Goal: Information Seeking & Learning: Learn about a topic

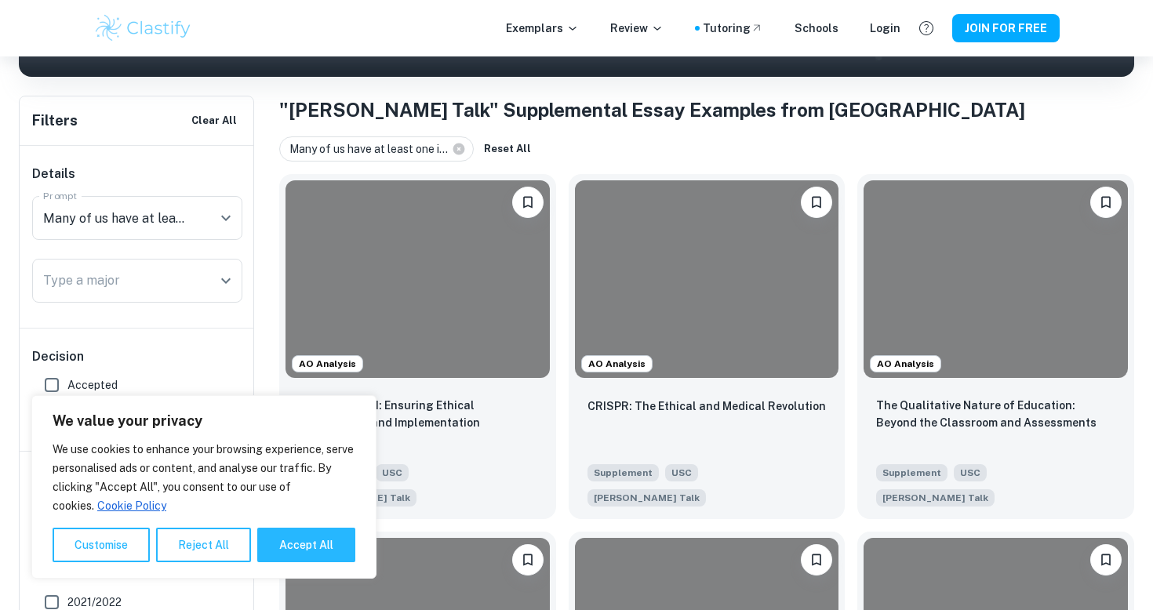
scroll to position [290, 0]
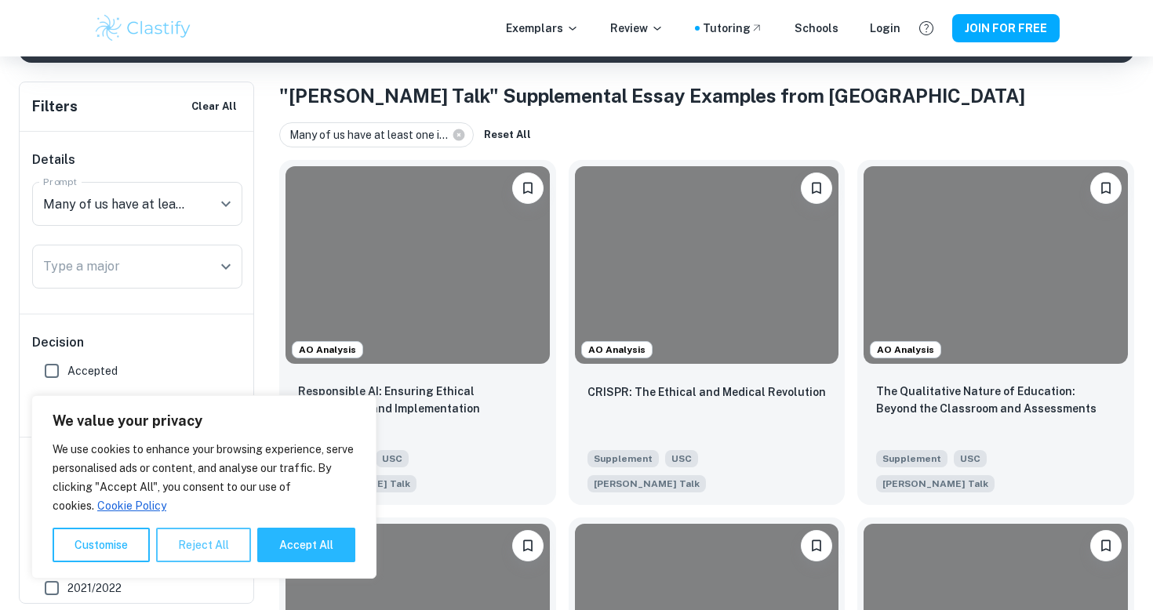
click at [220, 547] on button "Reject All" at bounding box center [203, 545] width 95 height 35
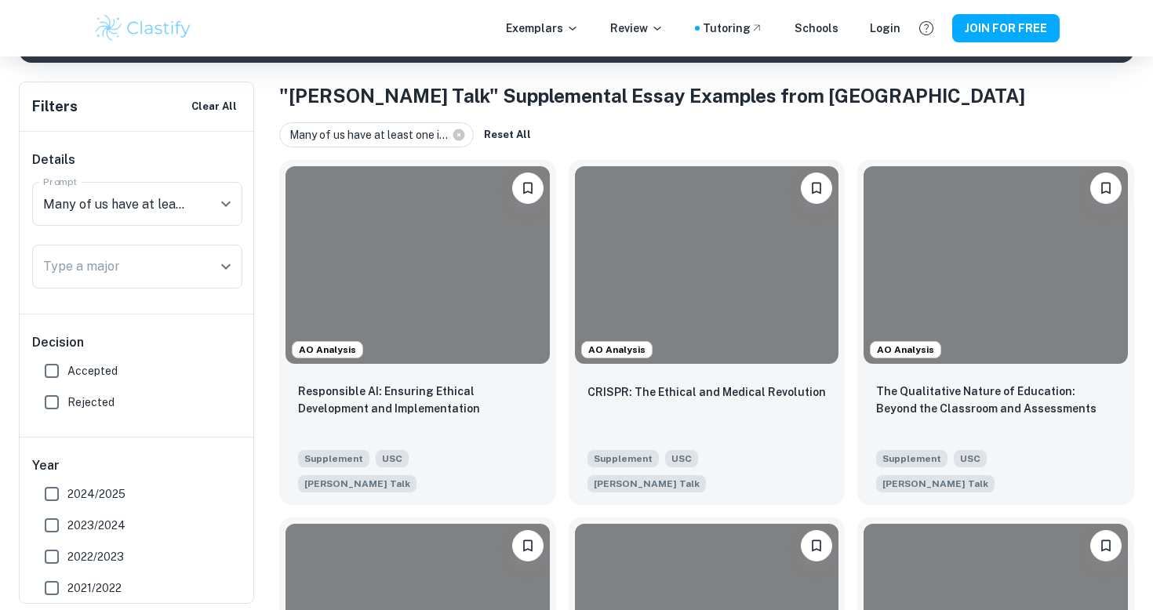
click at [912, 82] on h1 ""[PERSON_NAME] Talk" Supplemental Essay Examples from [GEOGRAPHIC_DATA]" at bounding box center [706, 96] width 855 height 28
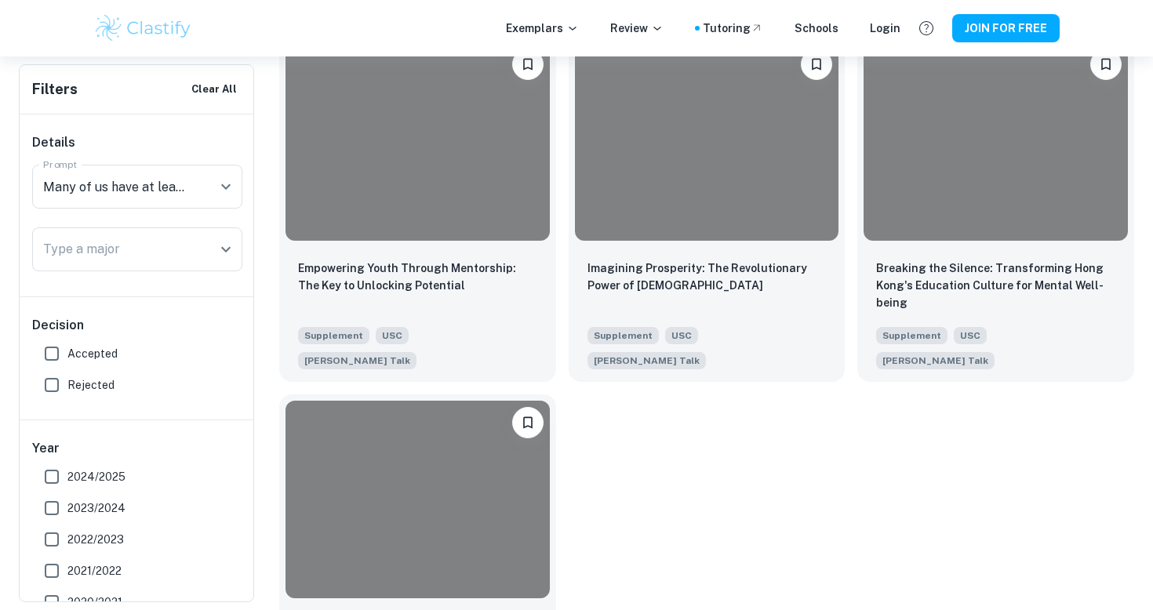
scroll to position [1492, 0]
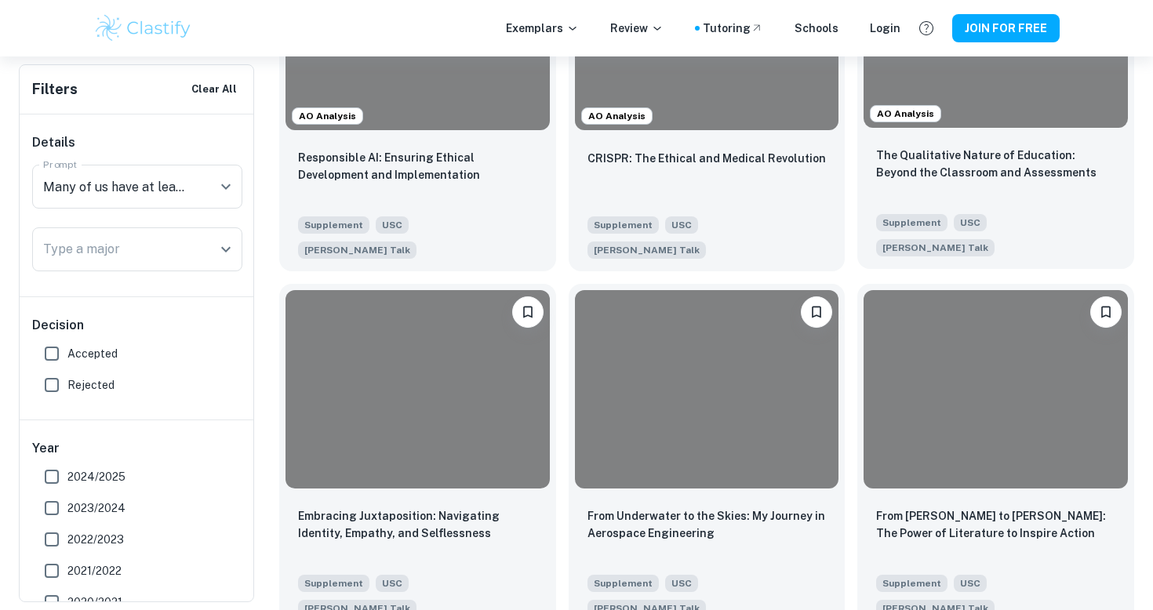
scroll to position [528, 0]
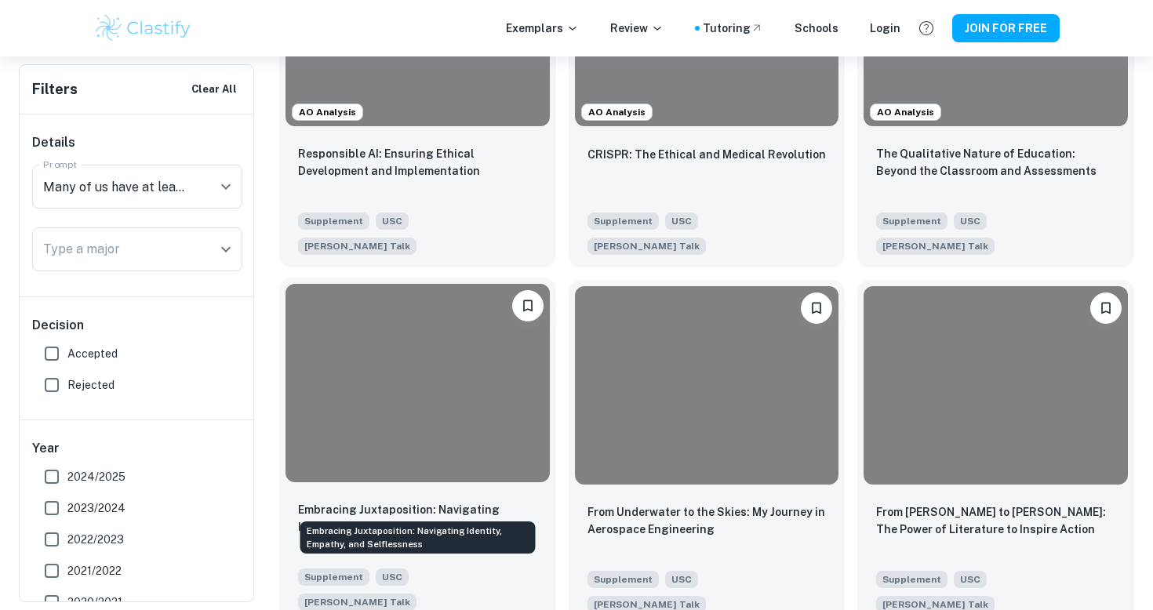
click at [434, 501] on p "Embracing Juxtaposition: Navigating Identity, Empathy, and Selflessness" at bounding box center [417, 518] width 239 height 35
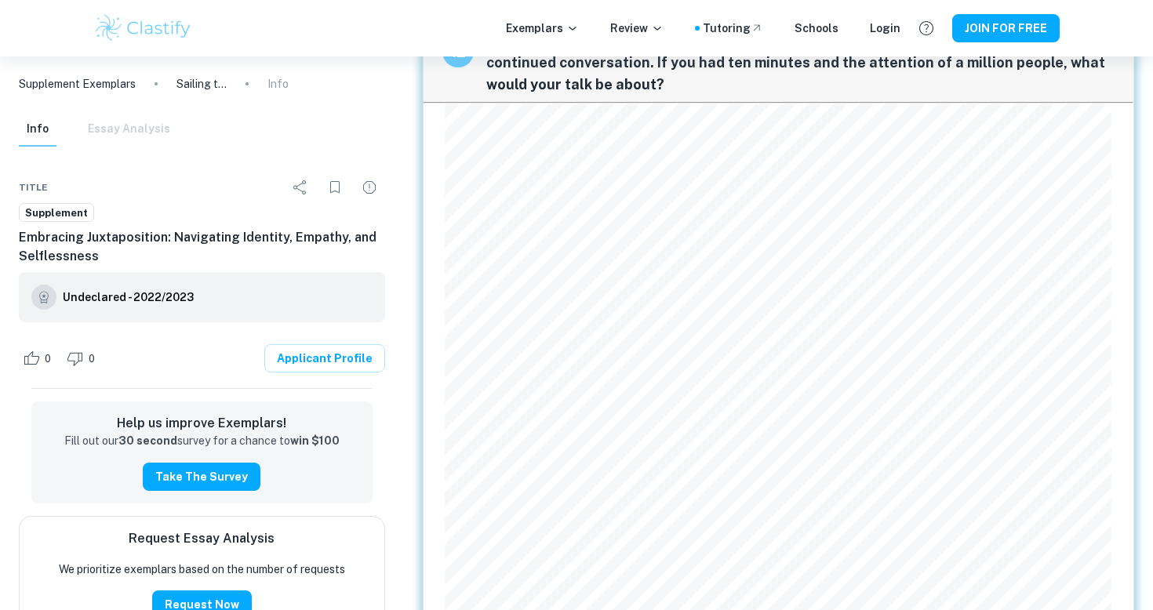
scroll to position [2367, 0]
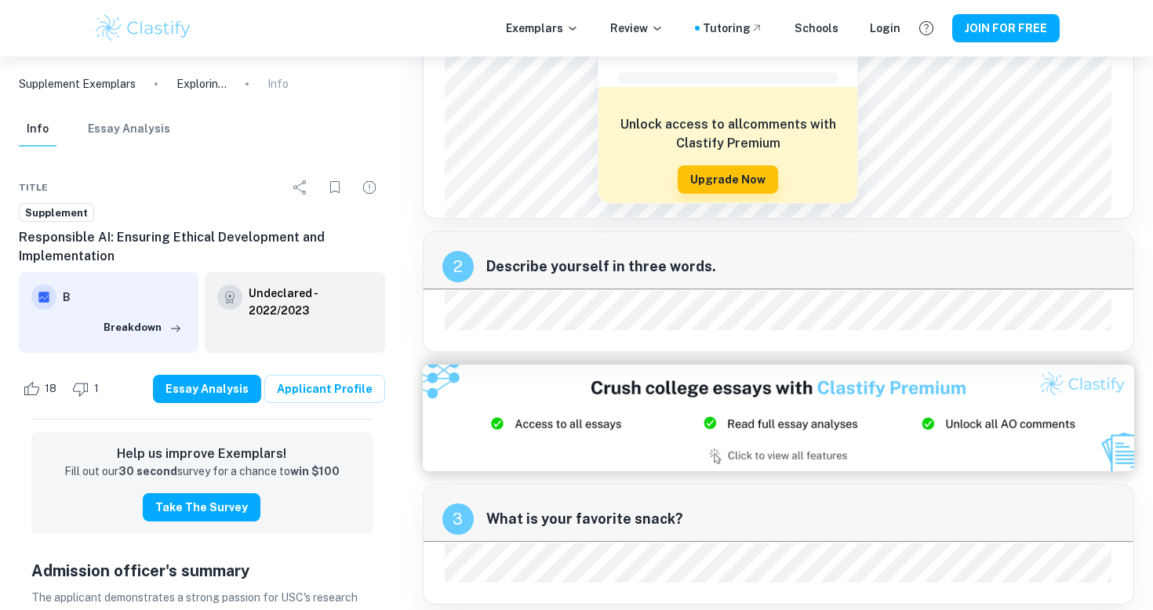
scroll to position [374, 0]
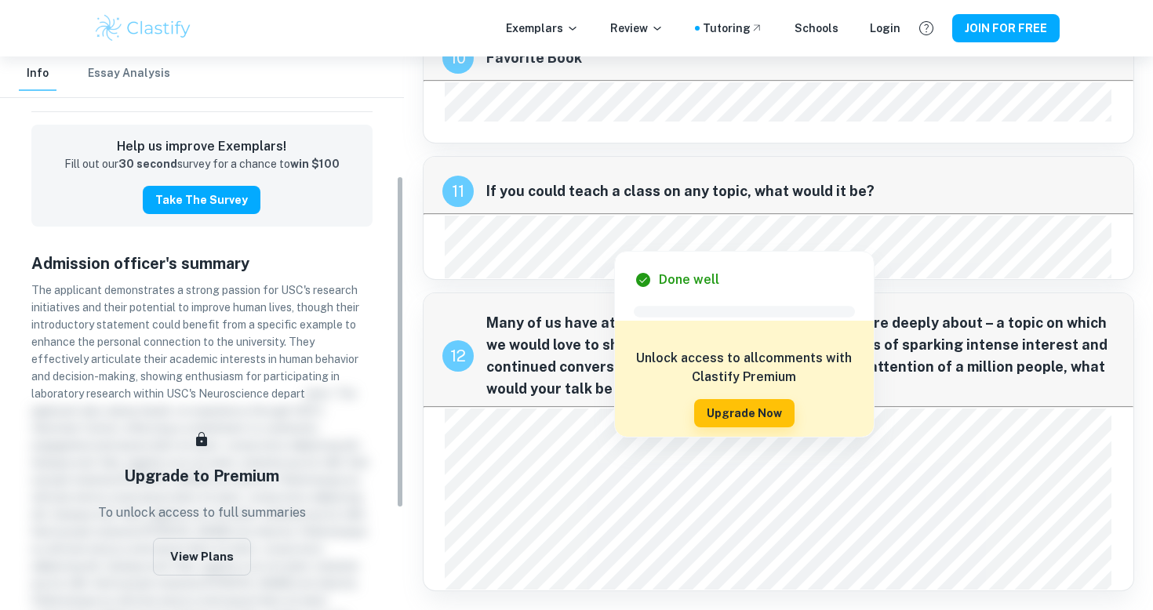
scroll to position [368, 0]
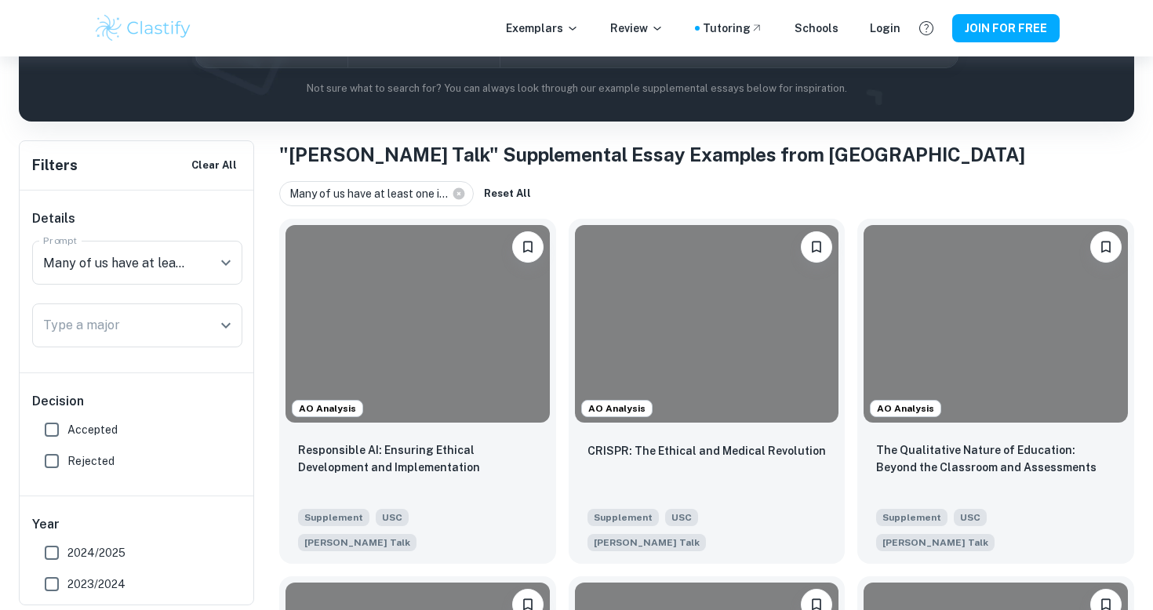
scroll to position [233, 0]
